Goal: Information Seeking & Learning: Find specific fact

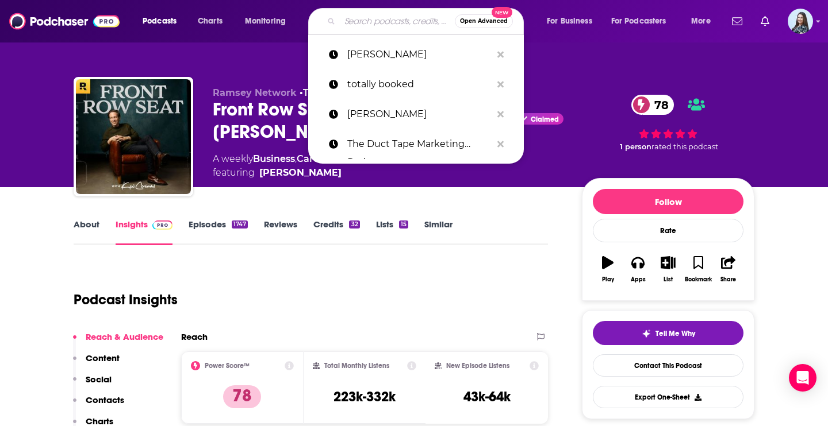
click at [393, 24] on input "Search podcasts, credits, & more..." at bounding box center [397, 21] width 115 height 18
type input "Behavioral Health [DATE]"
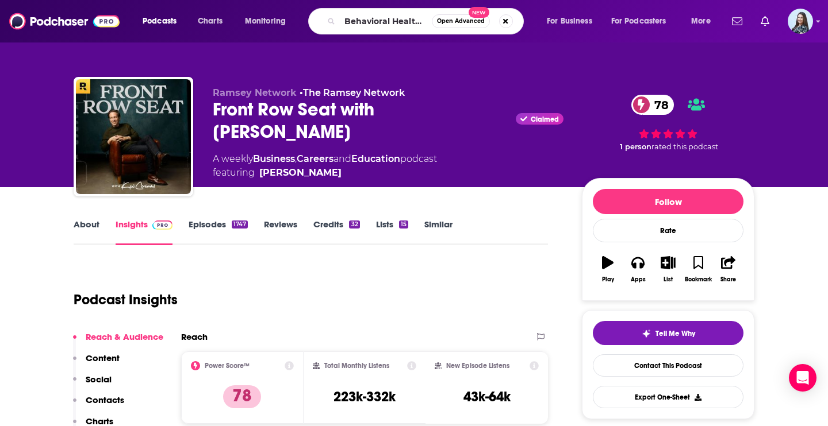
scroll to position [0, 21]
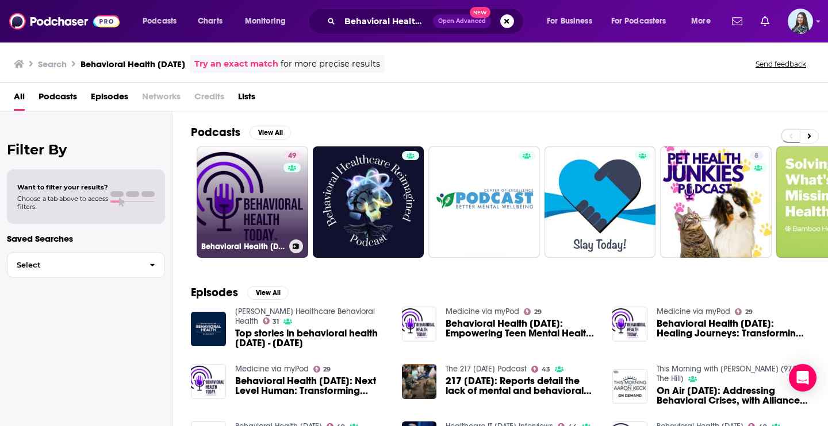
click at [262, 209] on link "49 Behavioral Health [DATE]" at bounding box center [253, 203] width 112 height 112
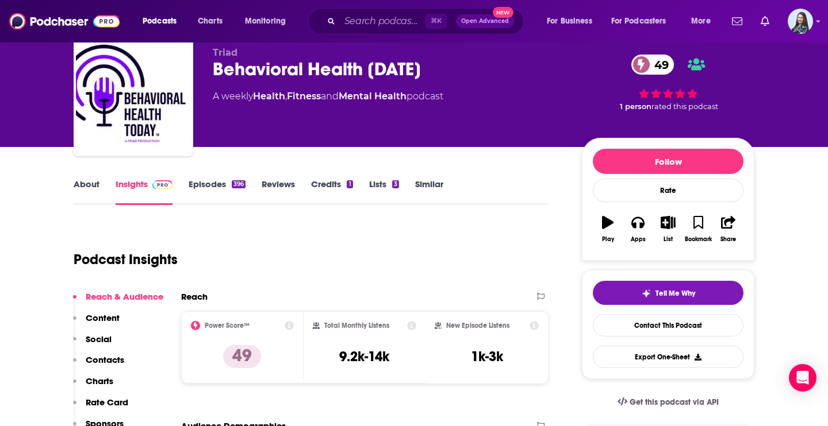
scroll to position [13, 0]
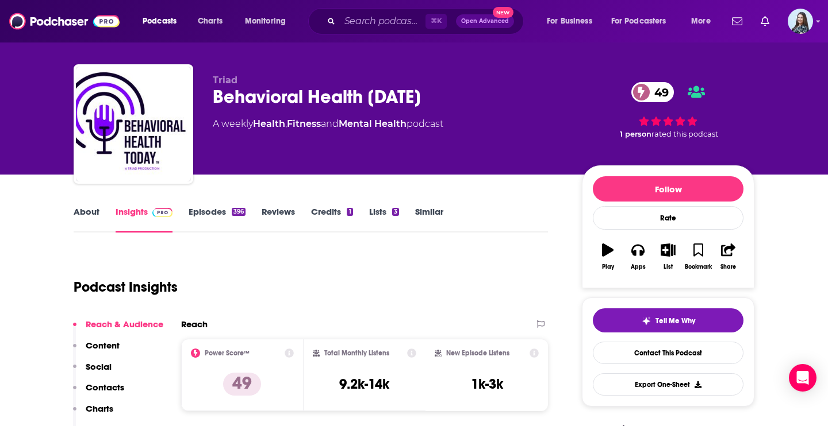
click at [352, 100] on div "Behavioral Health [DATE] 49" at bounding box center [388, 97] width 351 height 22
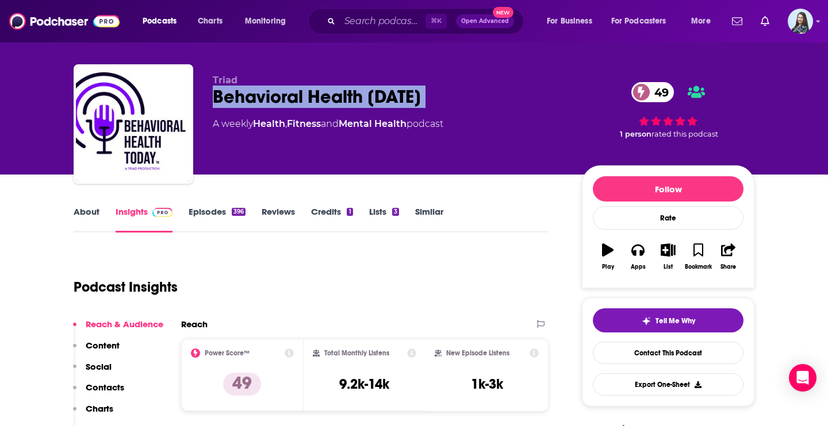
click at [352, 100] on div "Behavioral Health [DATE] 49" at bounding box center [388, 97] width 351 height 22
copy div "Behavioral Health [DATE] 49"
